Goal: Transaction & Acquisition: Purchase product/service

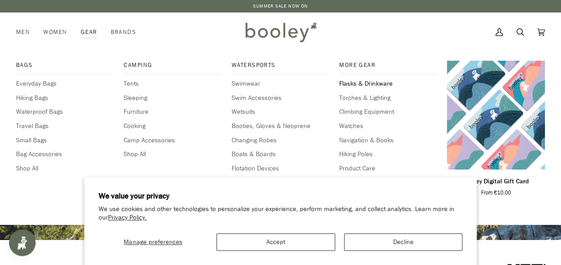
click at [348, 80] on span "Flasks & Drinkware" at bounding box center [388, 84] width 98 height 10
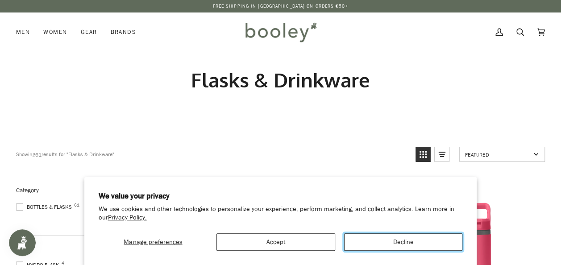
click at [399, 238] on button "Decline" at bounding box center [403, 242] width 119 height 17
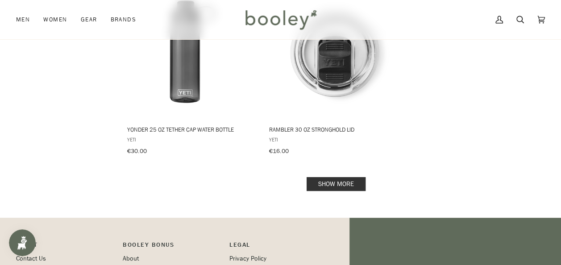
scroll to position [1303, 0]
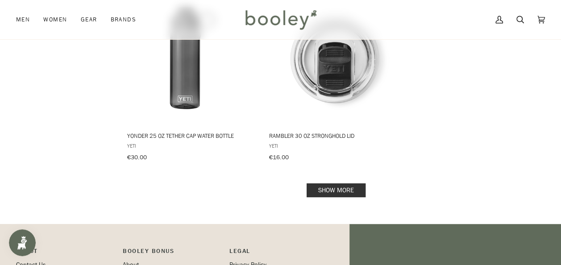
click at [325, 184] on link "Show more" at bounding box center [336, 191] width 59 height 14
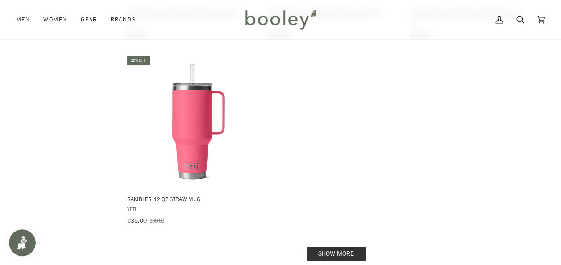
scroll to position [2548, 0]
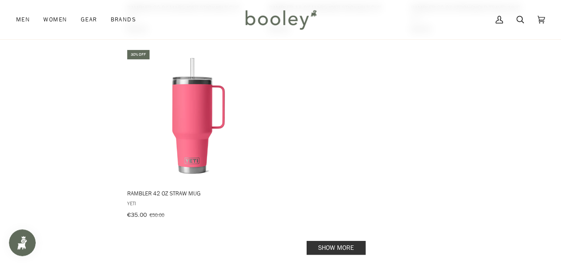
click at [340, 241] on link "Show more" at bounding box center [336, 248] width 59 height 14
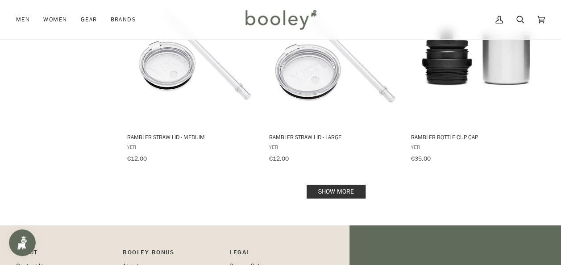
scroll to position [3708, 0]
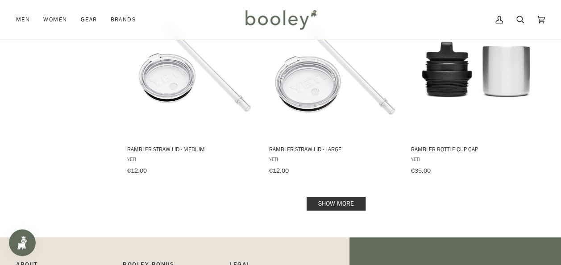
click at [326, 197] on link "Show more" at bounding box center [336, 204] width 59 height 14
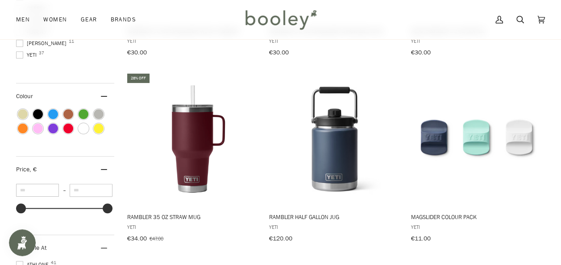
scroll to position [315, 0]
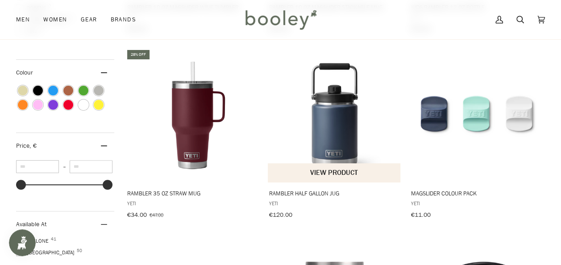
click at [325, 170] on button "View product" at bounding box center [334, 172] width 133 height 19
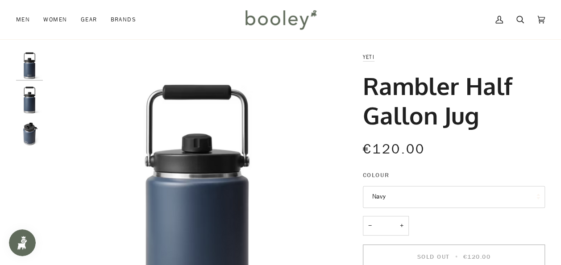
scroll to position [18, 0]
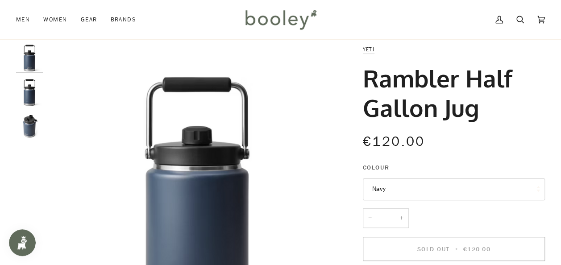
click at [31, 96] on img "Yeti Rambler Half Gallon Jug Navy - Booley Galway" at bounding box center [29, 92] width 27 height 27
click at [29, 123] on img "Yeti Rambler Half Gallon Jug Navy - Booley Galway" at bounding box center [29, 126] width 27 height 27
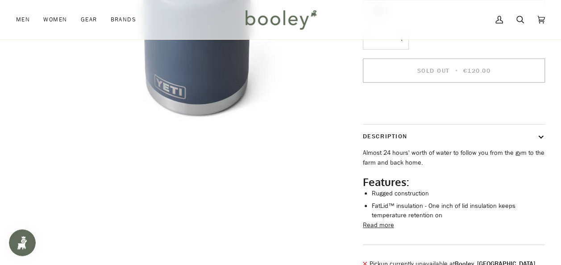
scroll to position [214, 0]
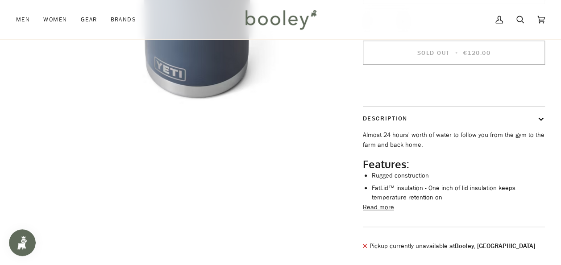
click at [384, 213] on button "Read more" at bounding box center [378, 208] width 31 height 10
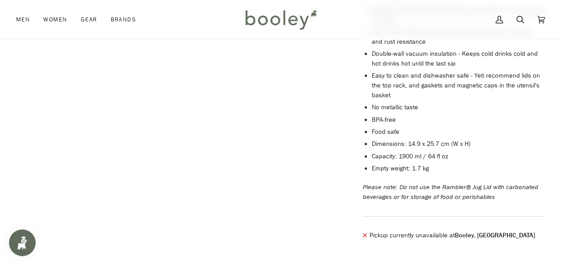
scroll to position [428, 0]
